Goal: Task Accomplishment & Management: Complete application form

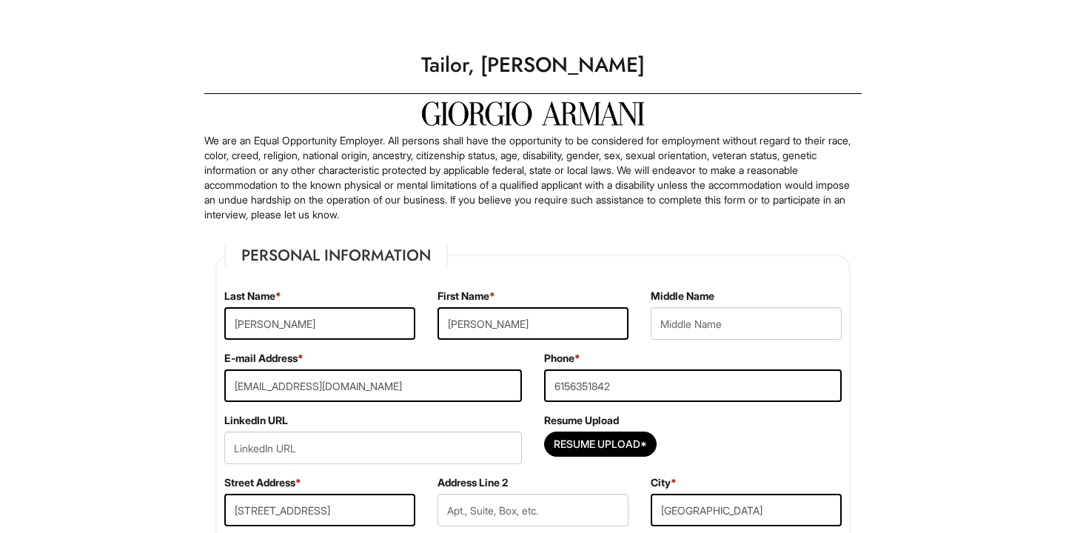
select select "CA"
select select "[GEOGRAPHIC_DATA]"
select select "Yes"
select Required "No"
select select "Yes"
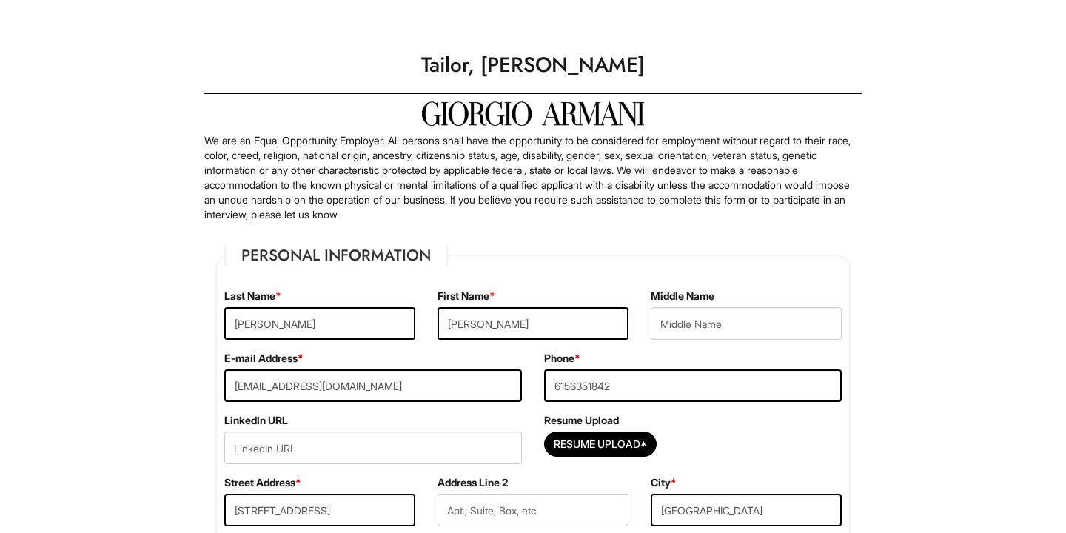
select select "N"
select select "8"
select select "2018"
select select "5"
select select "2022"
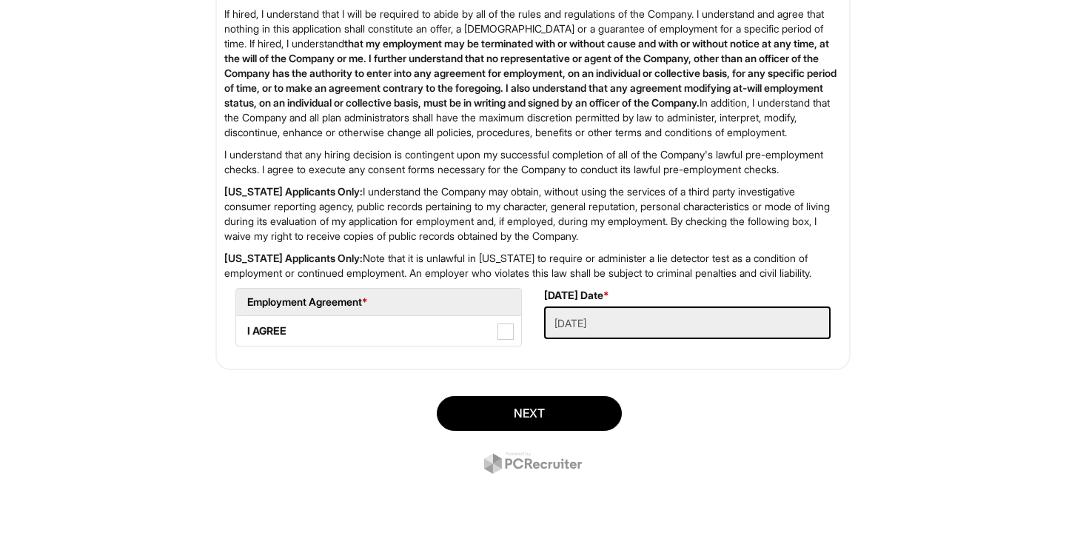
scroll to position [2411, 0]
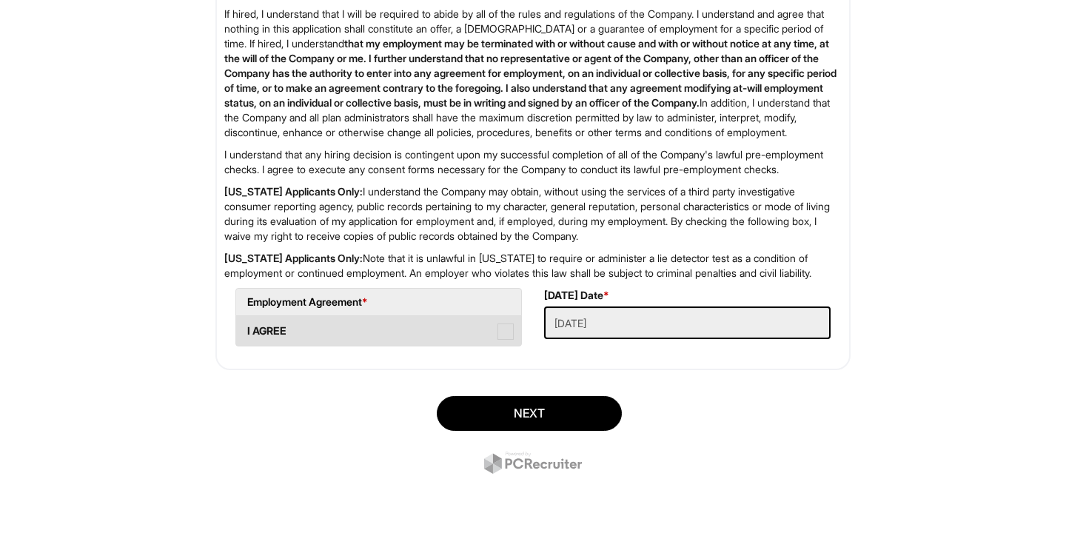
type input "[EMAIL_ADDRESS][PERSON_NAME][DOMAIN_NAME]"
click at [509, 334] on span at bounding box center [505, 331] width 16 height 16
click at [246, 329] on AGREE "I AGREE" at bounding box center [241, 324] width 10 height 10
checkbox AGREE "true"
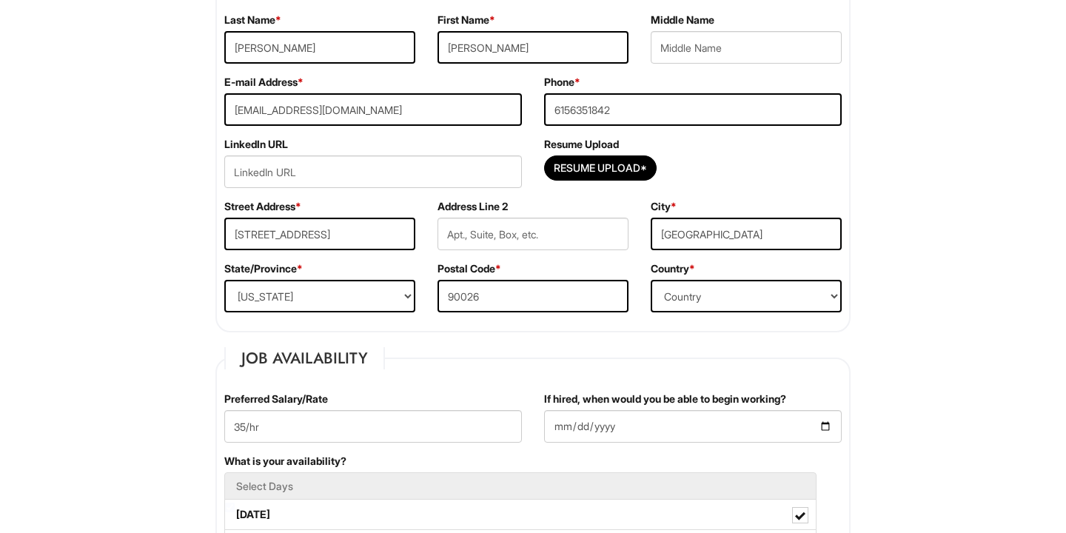
scroll to position [275, 0]
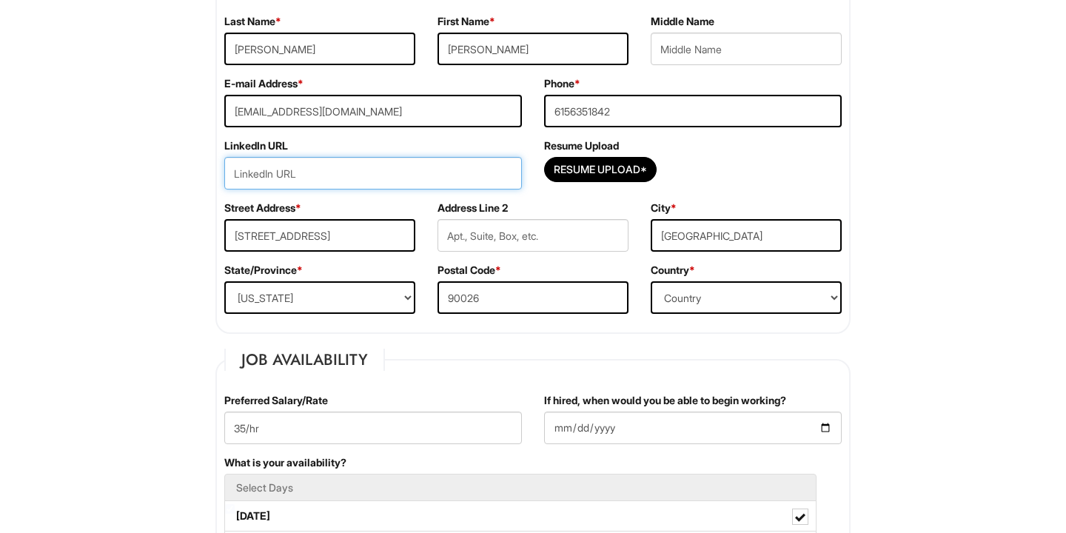
click at [381, 170] on input "url" at bounding box center [373, 173] width 298 height 33
paste input "[URL][DOMAIN_NAME][PERSON_NAME]"
type input "[URL][DOMAIN_NAME][PERSON_NAME]"
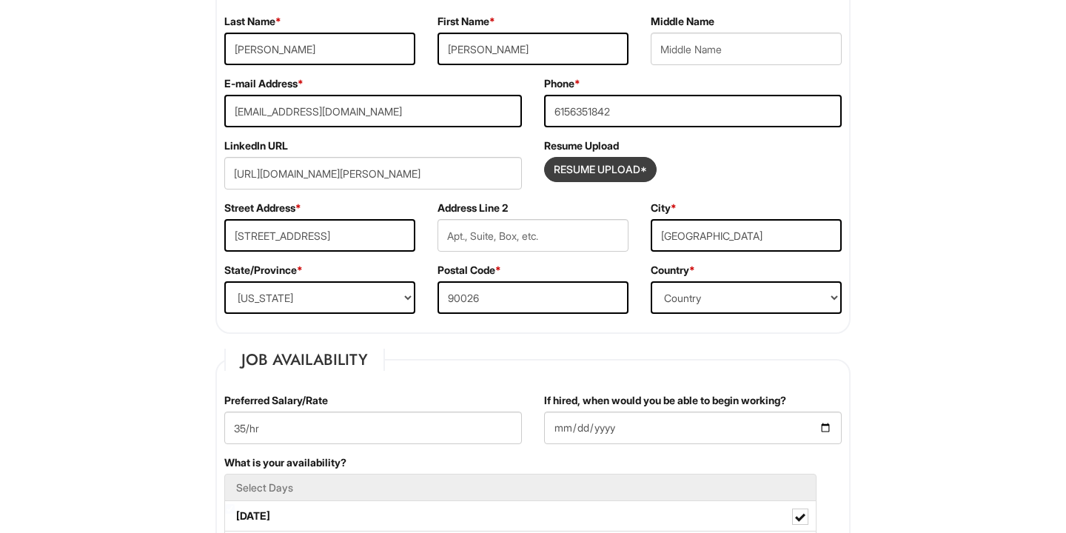
click at [596, 166] on input "Resume Upload*" at bounding box center [600, 170] width 111 height 24
type input "C:\fakepath\[PERSON_NAME],%20Liz%20Fashion%20Resume.pdf.pdf"
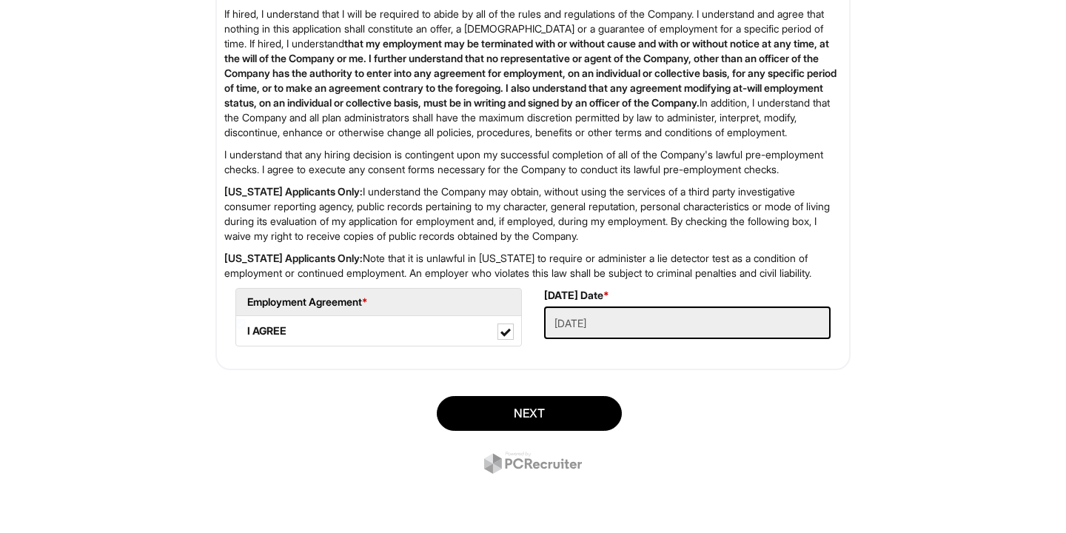
scroll to position [2411, 0]
click at [563, 414] on button "Next" at bounding box center [529, 413] width 185 height 35
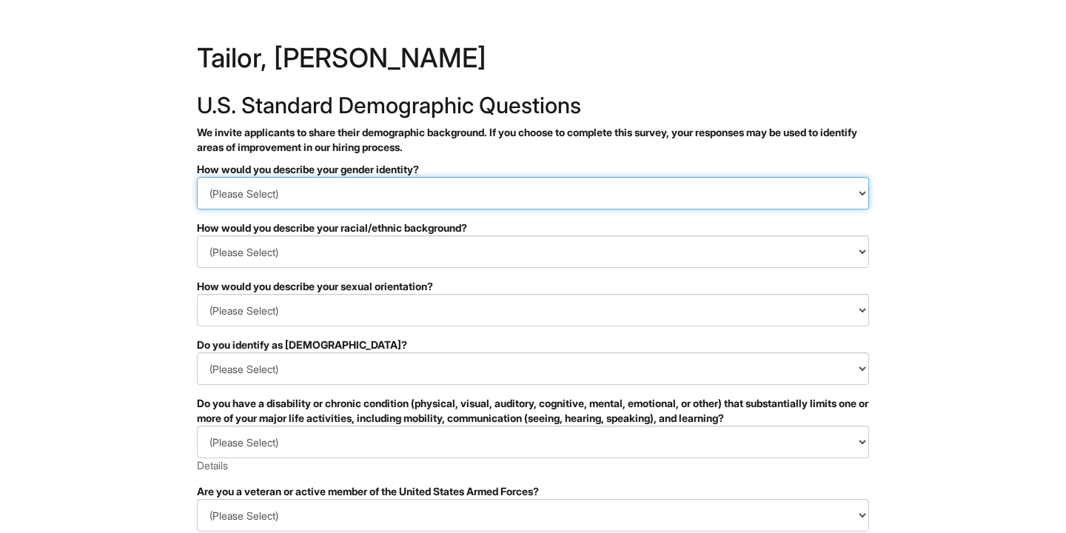
select select "Woman"
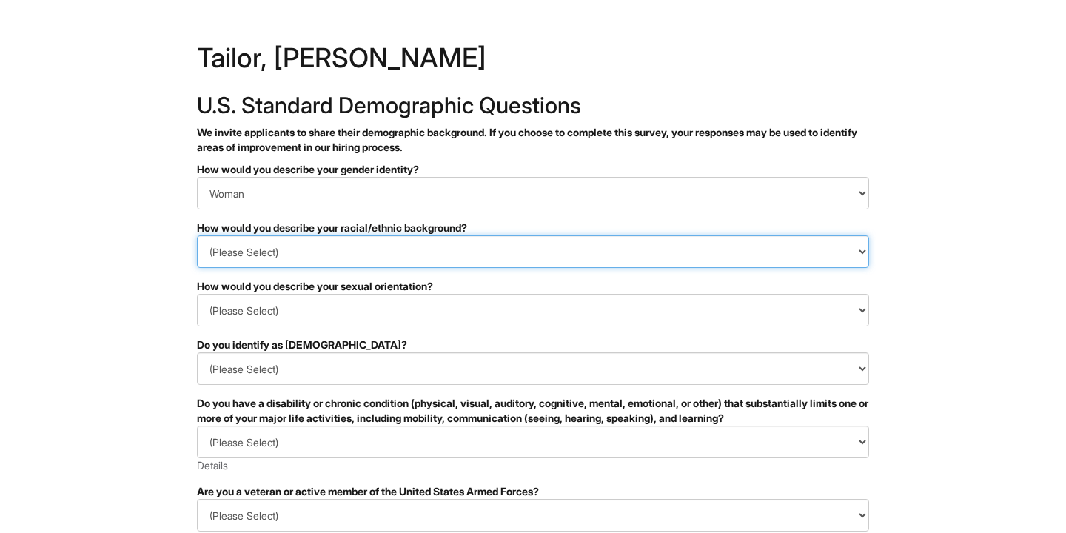
select select "White or European"
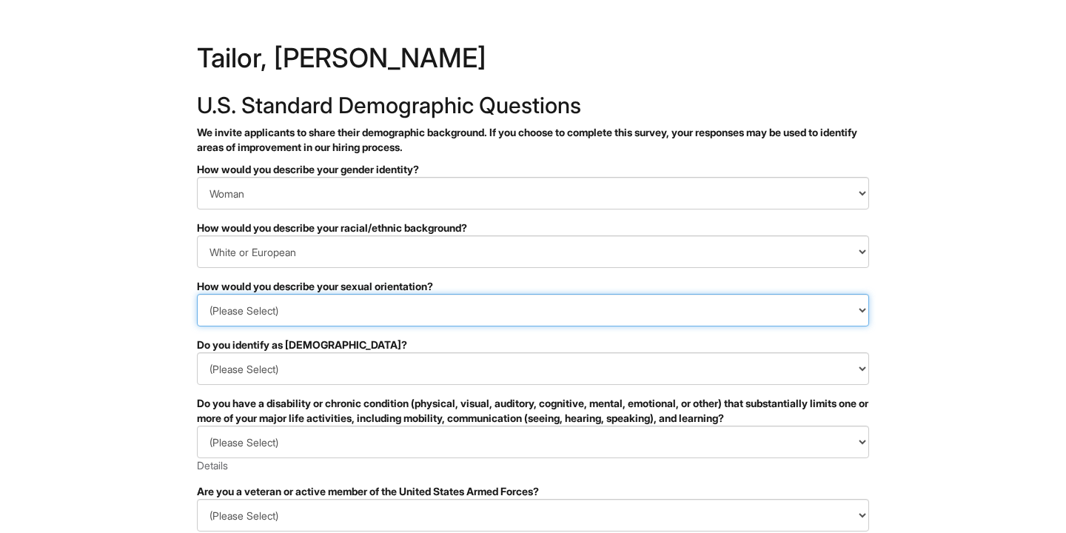
select select "[DEMOGRAPHIC_DATA] and/or [DEMOGRAPHIC_DATA]"
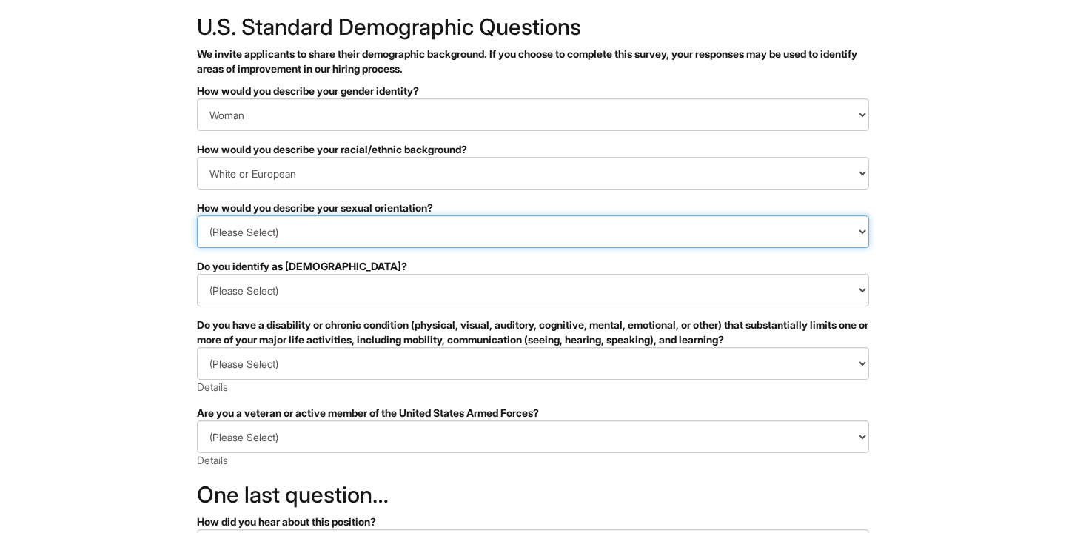
scroll to position [78, 0]
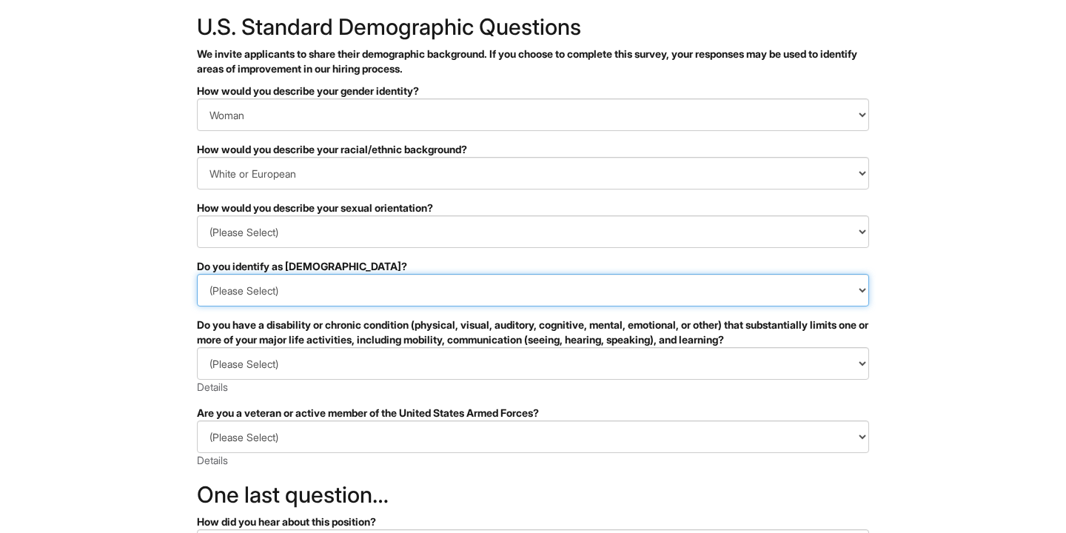
select select "No"
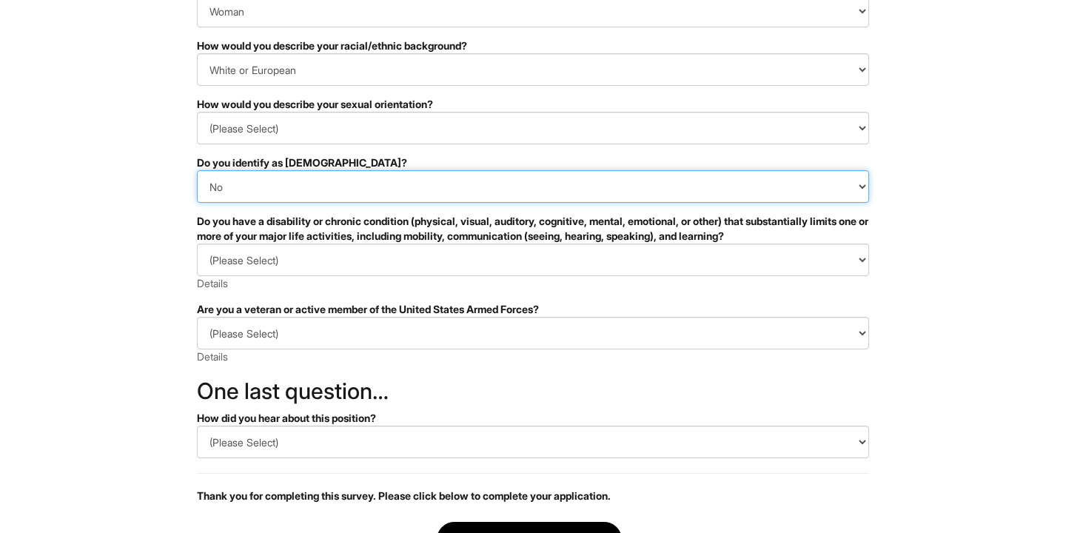
scroll to position [182, 0]
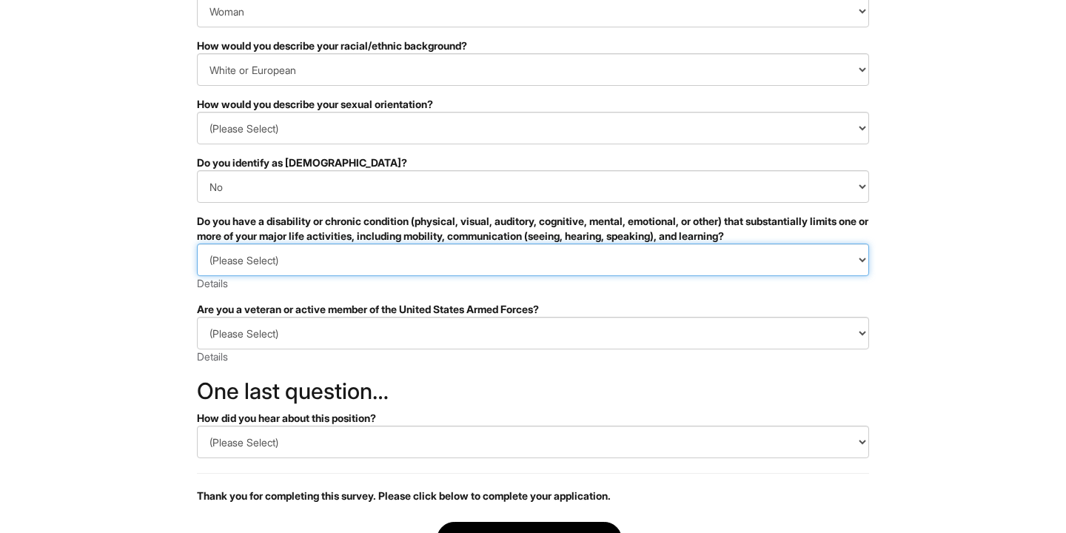
select select "NO, I DON'T HAVE A DISABILITY"
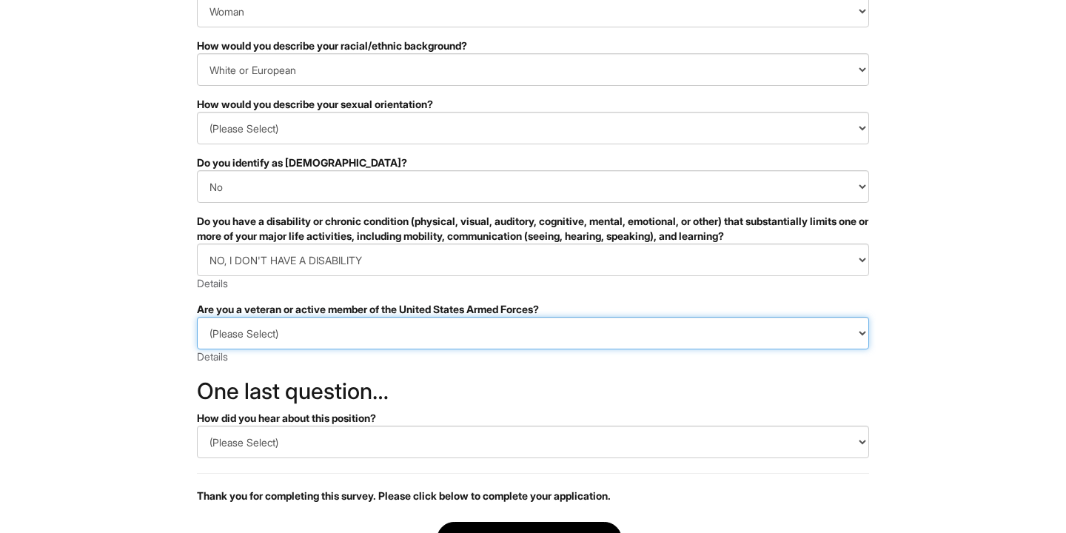
select select "I AM NOT A PROTECTED VETERAN"
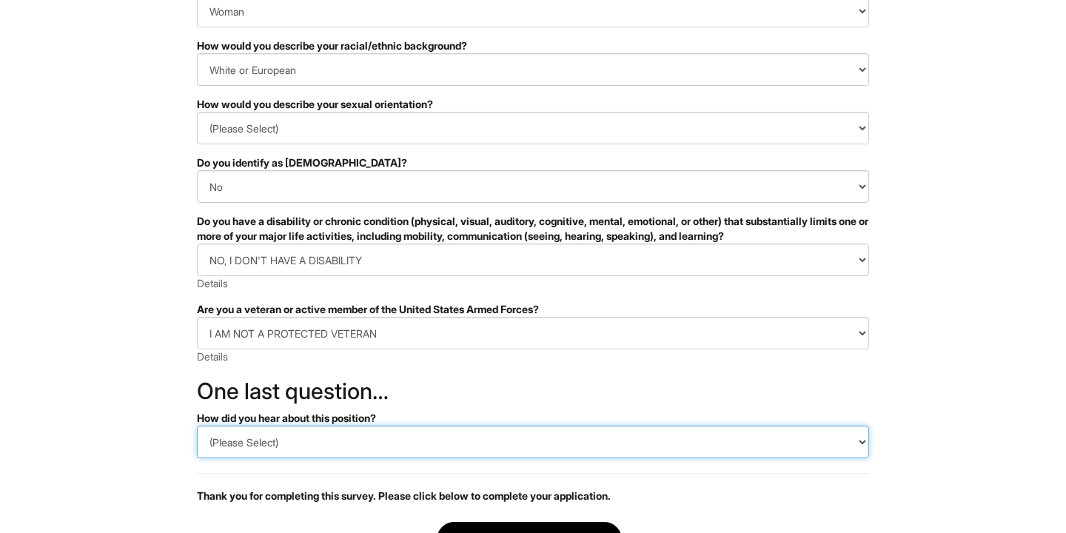
select select "LinkedIn"
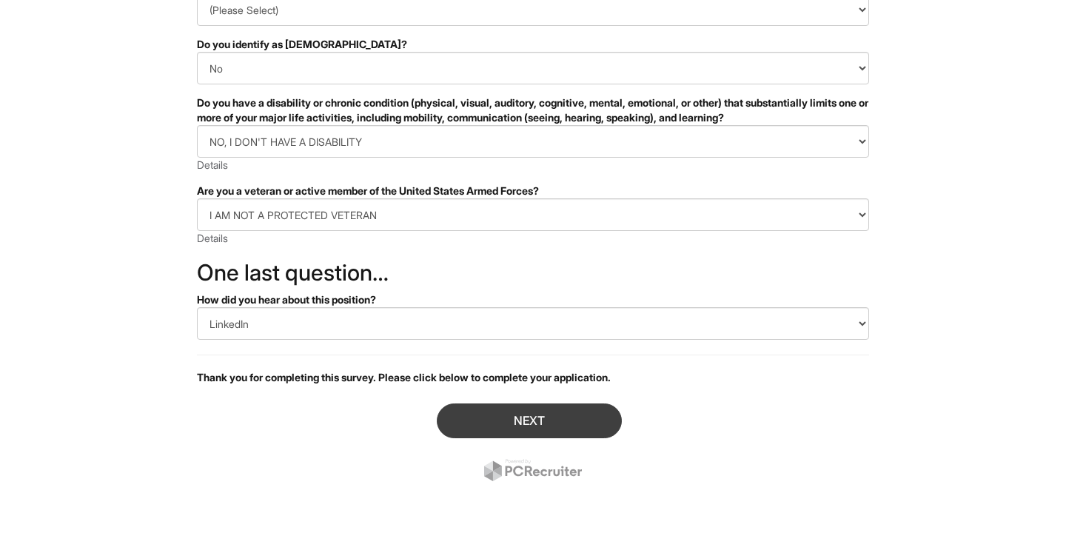
scroll to position [301, 0]
click at [483, 421] on button "Next" at bounding box center [529, 420] width 185 height 35
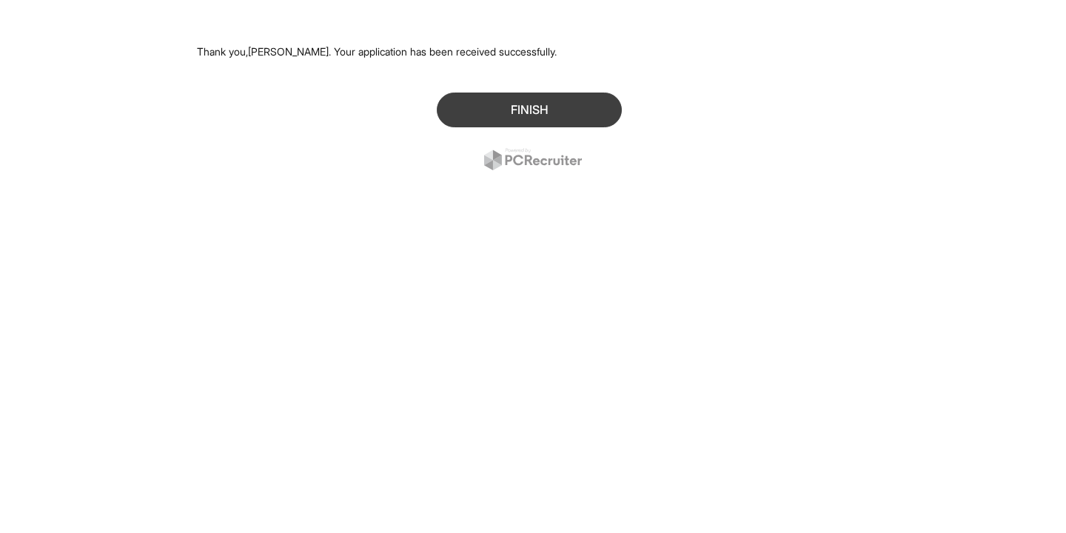
click at [488, 106] on button "Finish" at bounding box center [529, 110] width 185 height 35
